Goal: Communication & Community: Answer question/provide support

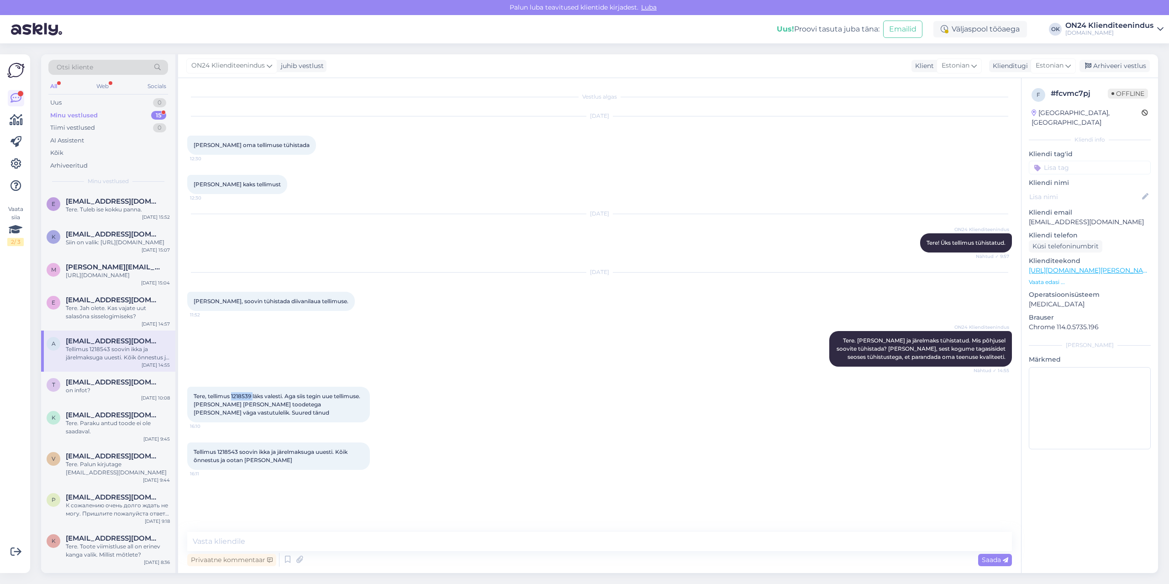
scroll to position [201, 0]
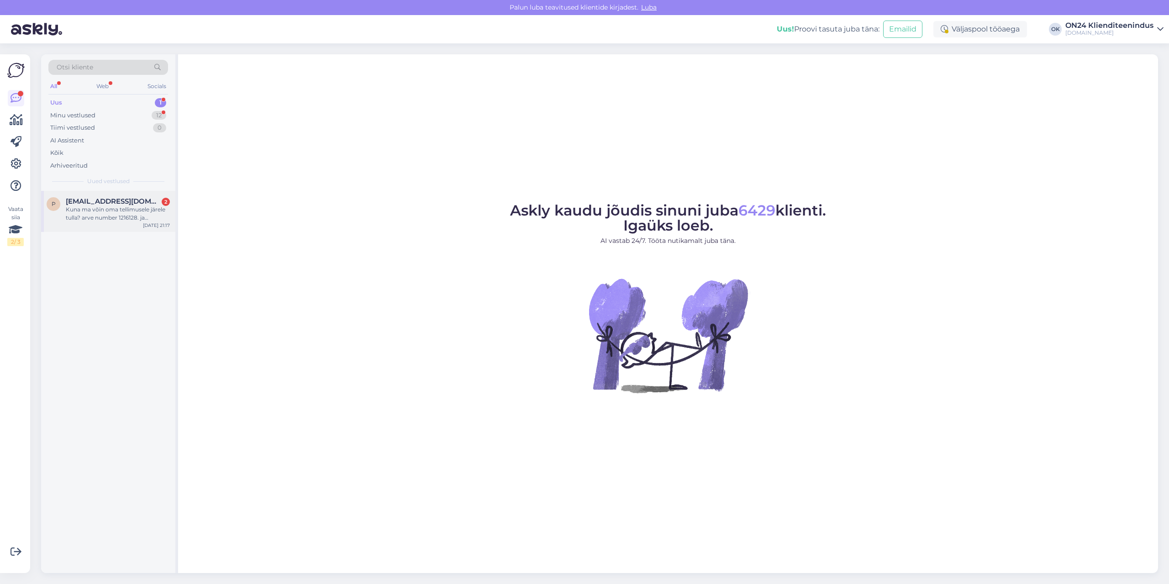
click at [98, 213] on div "Kuna ma võin oma tellimusele järele tulla? arve number 1216128. ja tellimuse he…" at bounding box center [118, 213] width 104 height 16
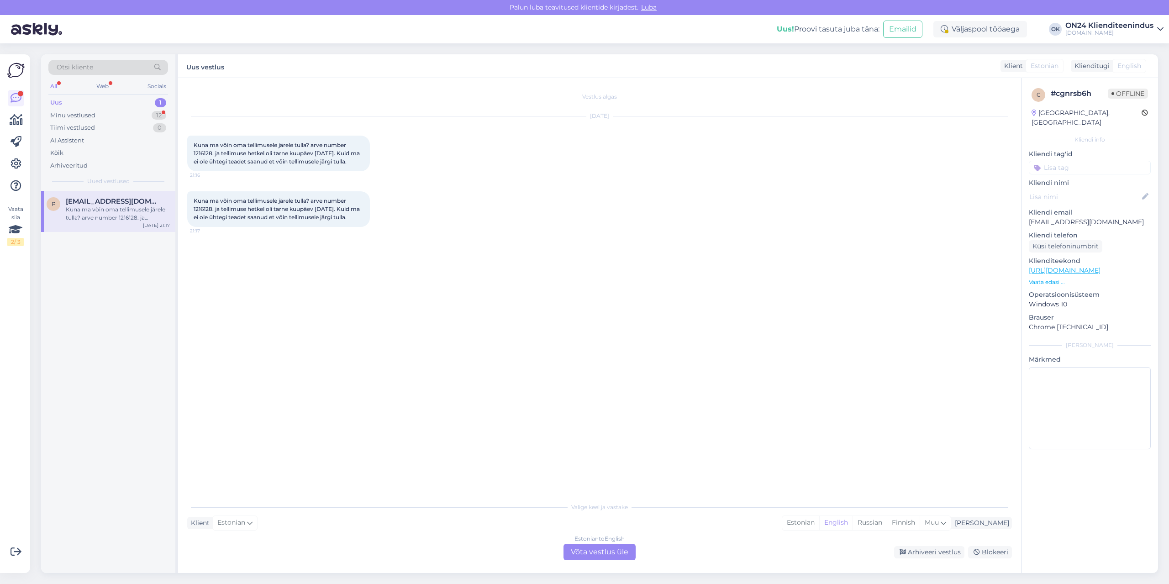
click at [208, 153] on span "Kuna ma võin oma tellimusele järele tulla? arve number 1216128. ja tellimuse he…" at bounding box center [278, 152] width 168 height 23
copy span "1216128"
click at [819, 520] on div "Estonian" at bounding box center [800, 523] width 37 height 14
click at [620, 545] on div "Estonian to Estonian Võta vestlus üle" at bounding box center [599, 552] width 72 height 16
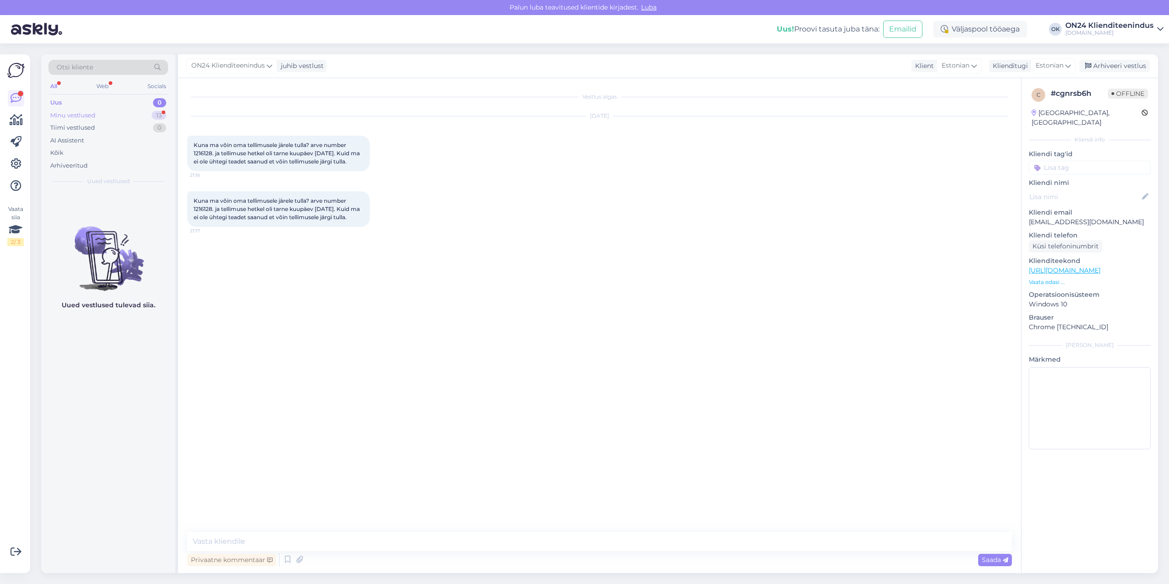
click at [132, 114] on div "Minu vestlused 13" at bounding box center [108, 115] width 120 height 13
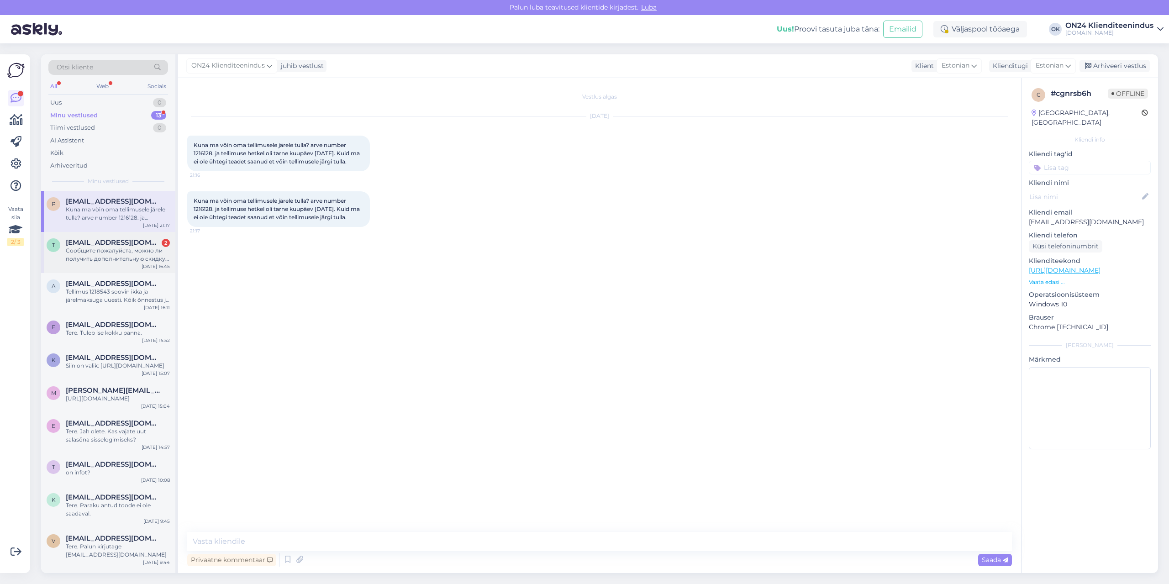
click at [122, 244] on span "[EMAIL_ADDRESS][DOMAIN_NAME]" at bounding box center [113, 242] width 95 height 8
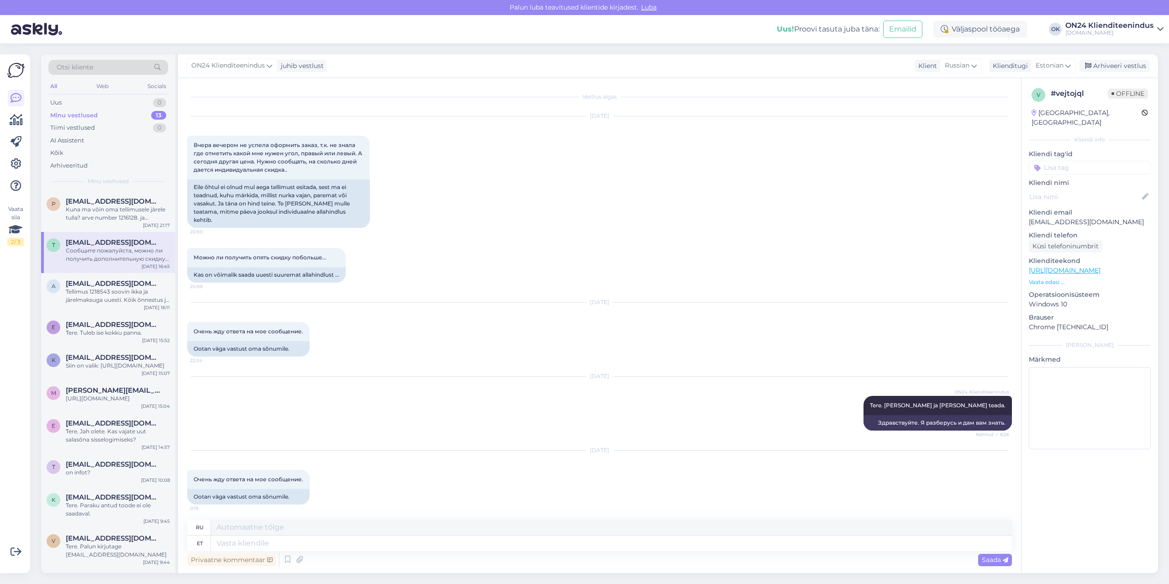
scroll to position [658, 0]
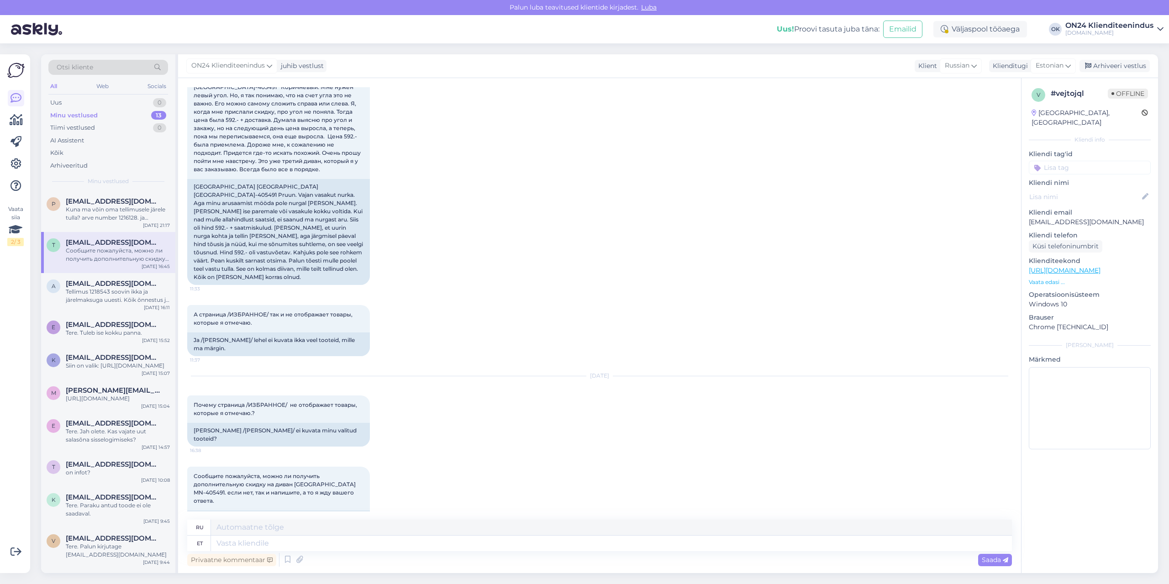
click at [115, 267] on div "t [EMAIL_ADDRESS][DOMAIN_NAME] Сообщите пожалуйста, можно ли получить дополните…" at bounding box center [108, 252] width 134 height 41
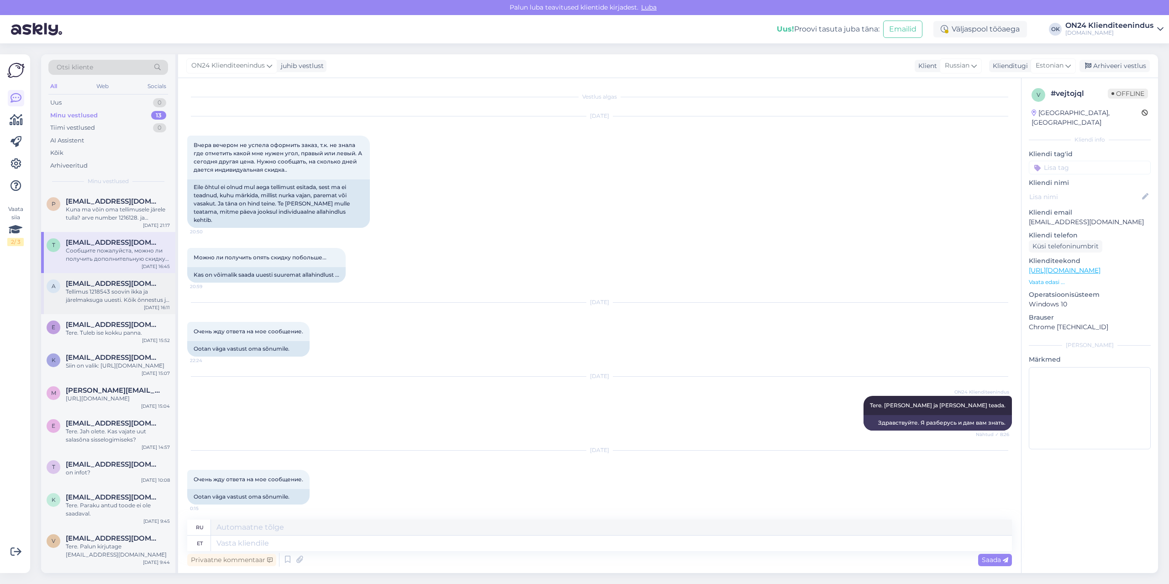
click at [111, 283] on span "[EMAIL_ADDRESS][DOMAIN_NAME]" at bounding box center [113, 283] width 95 height 8
